Goal: Transaction & Acquisition: Purchase product/service

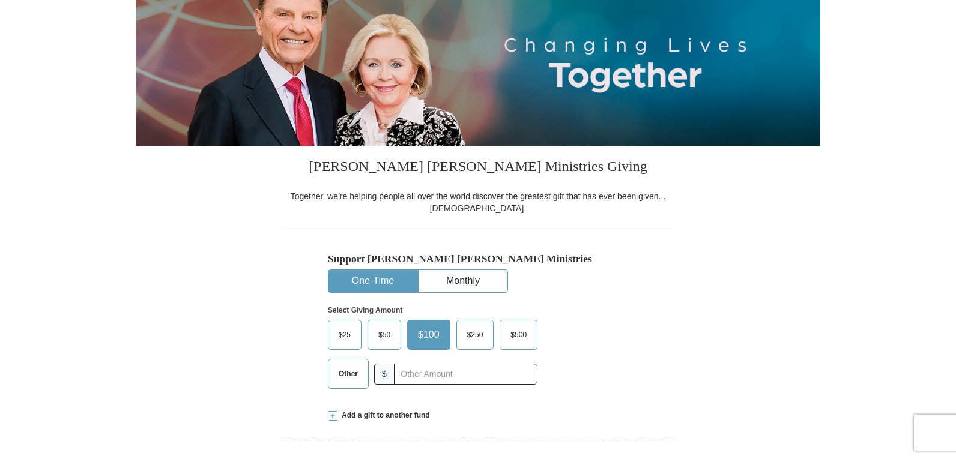
scroll to position [180, 0]
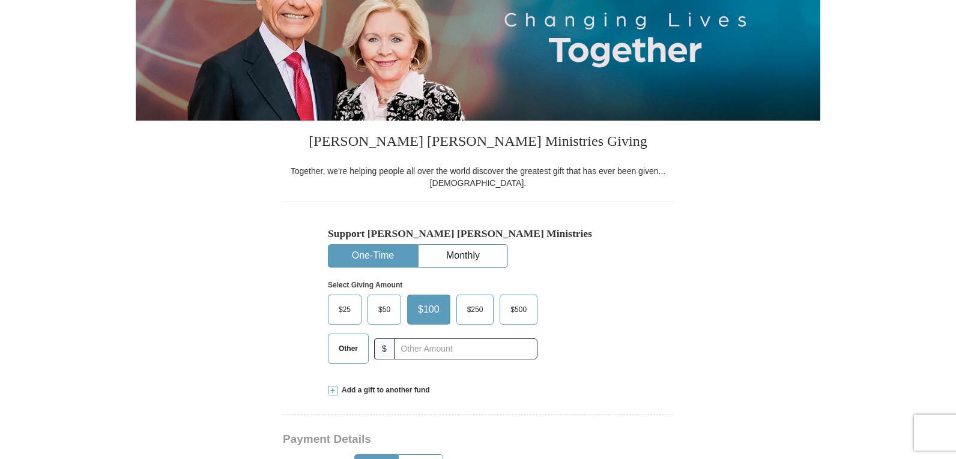
click at [341, 347] on span "Other" at bounding box center [348, 349] width 31 height 18
click at [0, 0] on input "Other" at bounding box center [0, 0] width 0 height 0
click at [385, 391] on span "Add a gift to another fund" at bounding box center [383, 390] width 92 height 10
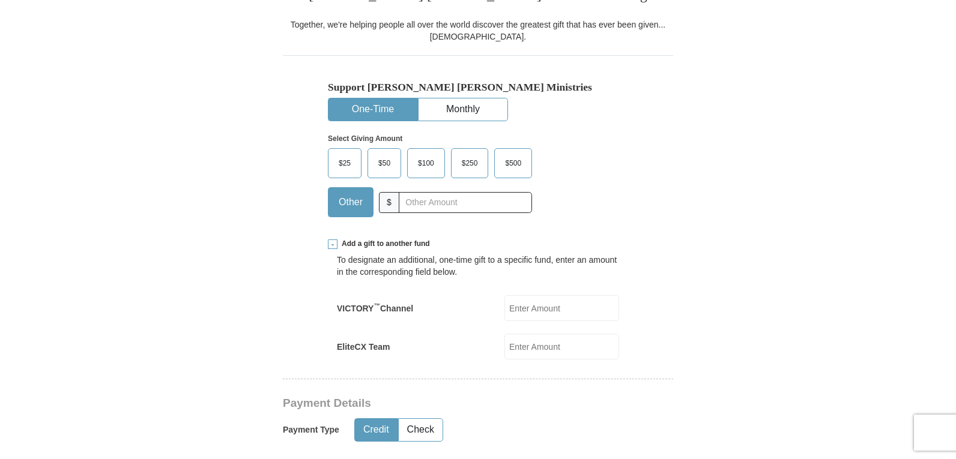
scroll to position [360, 0]
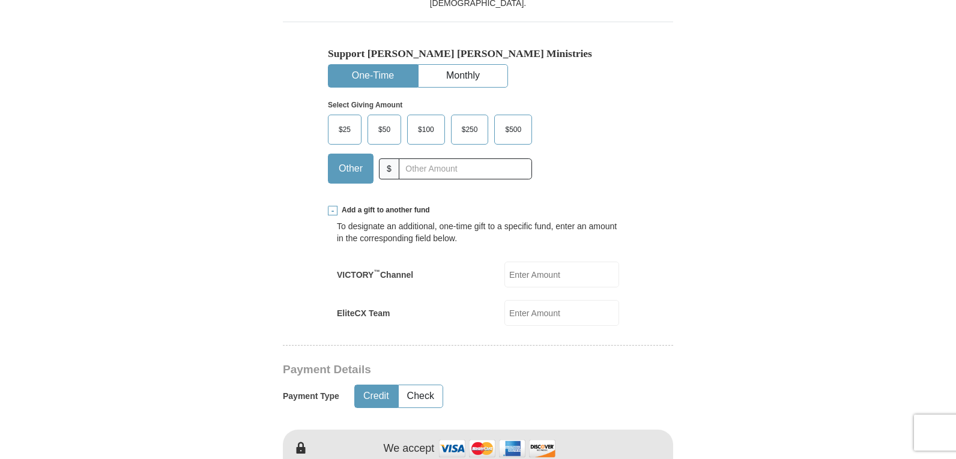
click at [466, 313] on div "EliteCX Team EliteCX Team Amount must be a valid number Make This a Monthly Gif…" at bounding box center [478, 313] width 282 height 26
drag, startPoint x: 488, startPoint y: 311, endPoint x: 507, endPoint y: 313, distance: 18.8
click at [493, 312] on div "EliteCX Team EliteCX Team Amount must be a valid number Make This a Monthly Gif…" at bounding box center [478, 313] width 282 height 26
click at [519, 315] on input "EliteCX Team" at bounding box center [561, 313] width 115 height 26
type input "25.00"
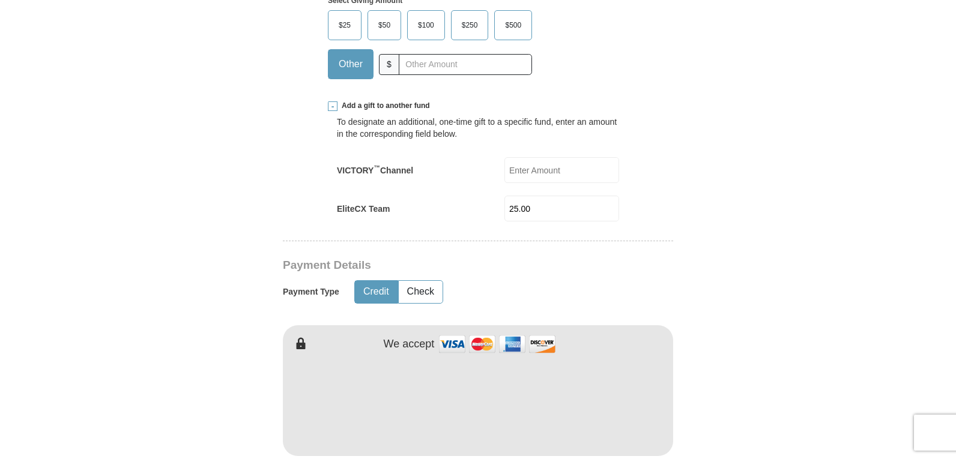
scroll to position [480, 0]
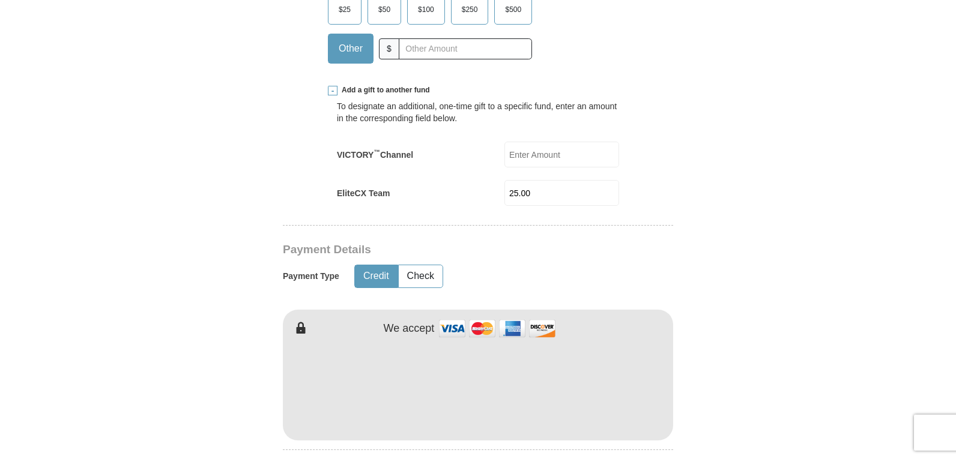
click at [378, 273] on button "Credit" at bounding box center [376, 276] width 43 height 22
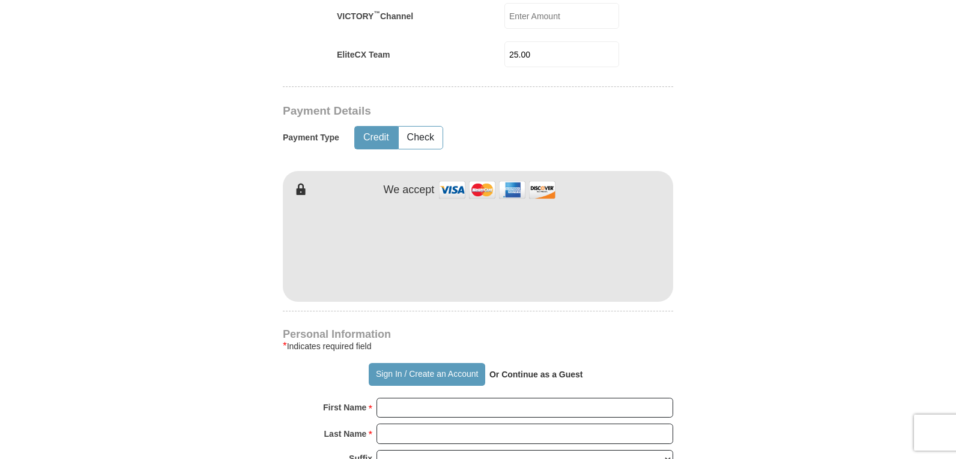
scroll to position [660, 0]
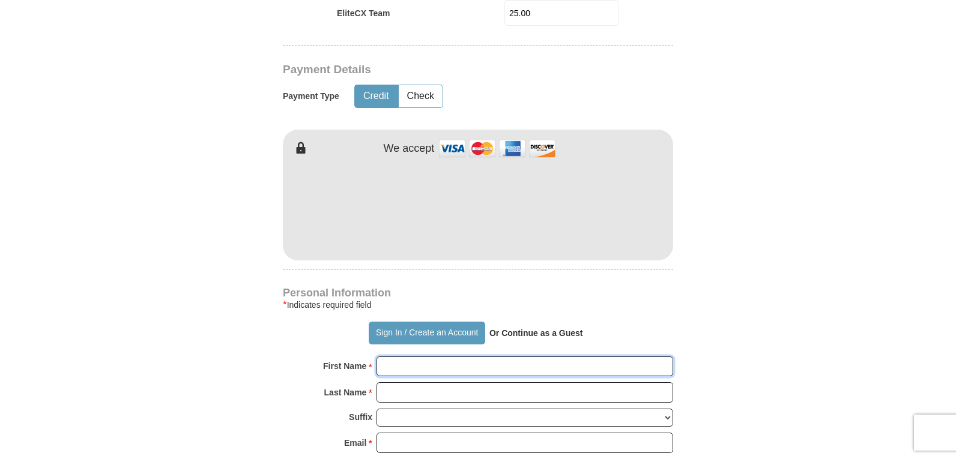
click at [398, 367] on input "First Name *" at bounding box center [524, 367] width 297 height 20
type input "[PERSON_NAME]"
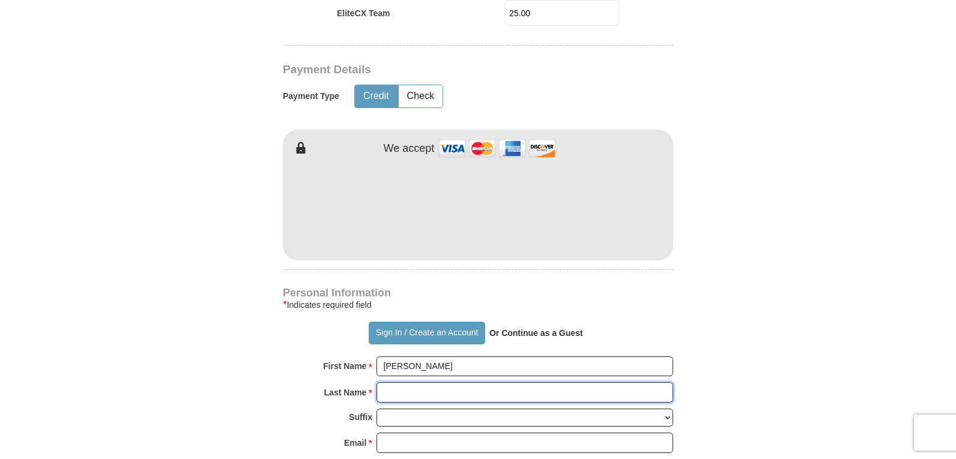
click at [442, 398] on input "Last Name *" at bounding box center [524, 392] width 297 height 20
type input "[PERSON_NAME]"
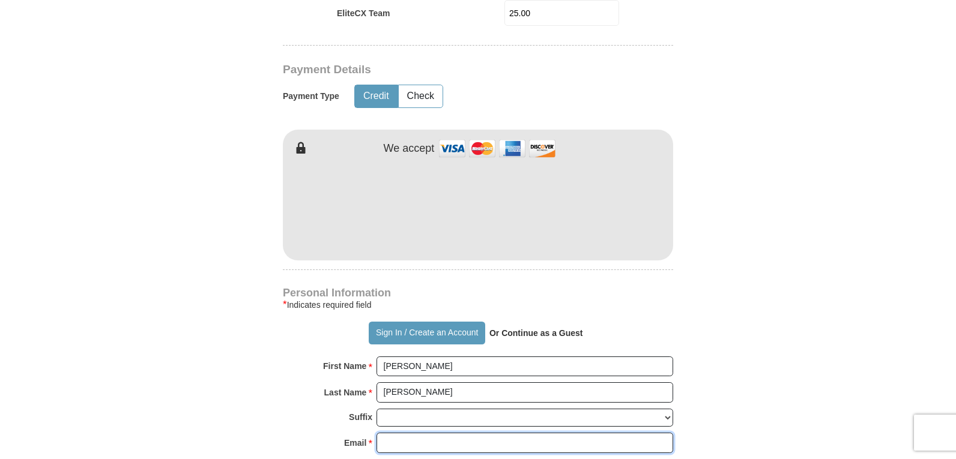
click at [440, 449] on input "Email *" at bounding box center [524, 443] width 297 height 20
type input "[EMAIL_ADDRESS][DOMAIN_NAME]"
type input "[STREET_ADDRESS][PERSON_NAME]"
type input "Lehigh Acres"
select select "FL"
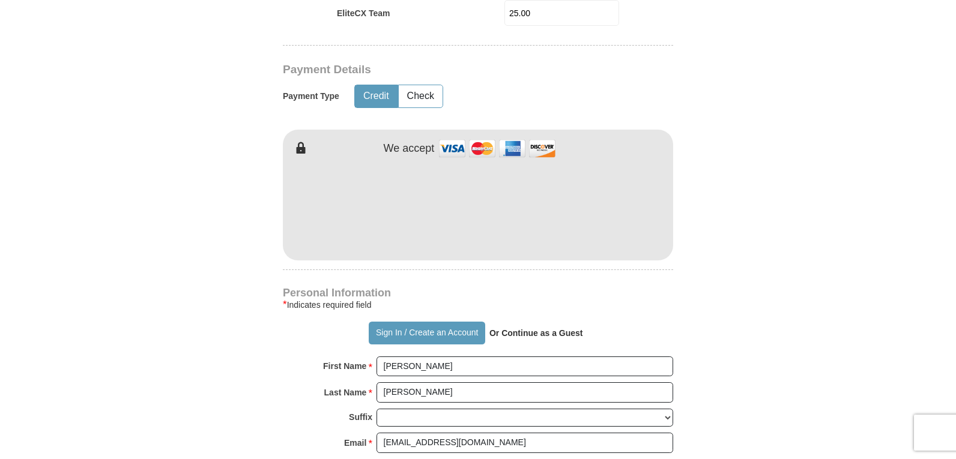
type input "33971"
type input "2395959734"
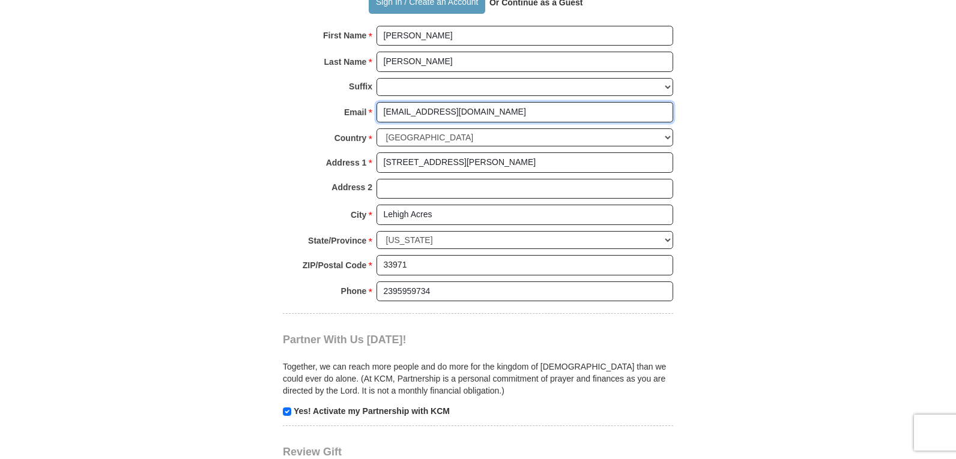
scroll to position [1141, 0]
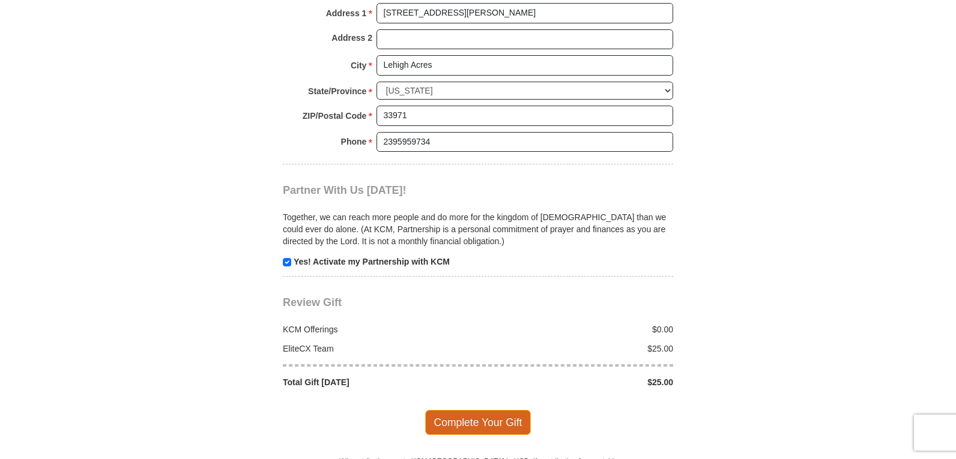
click at [481, 416] on span "Complete Your Gift" at bounding box center [478, 422] width 106 height 25
